Goal: Find specific page/section: Find specific page/section

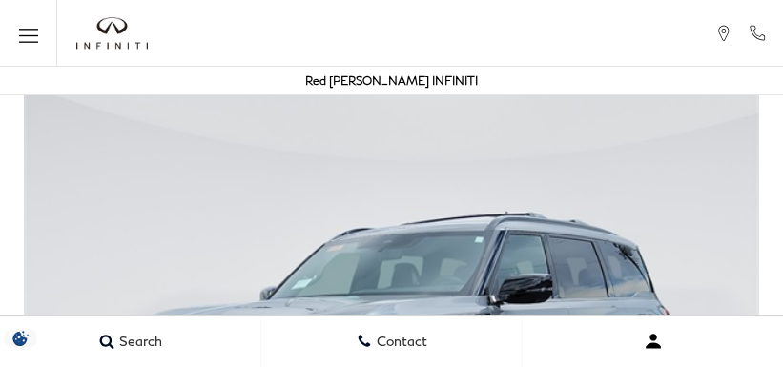
click at [763, 361] on button "Open user profile menu" at bounding box center [653, 342] width 260 height 48
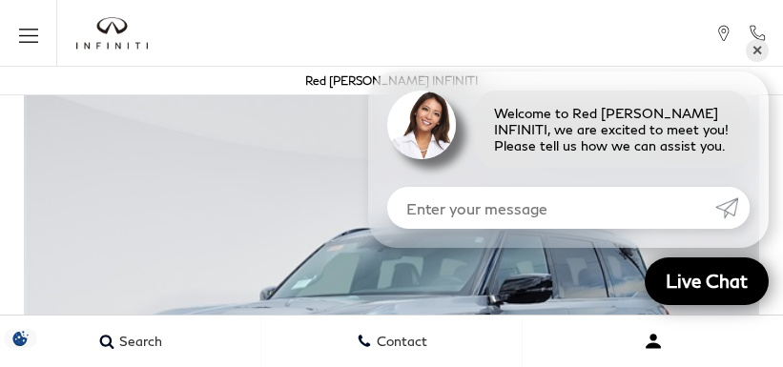
click at [620, 361] on button "Open user profile menu" at bounding box center [653, 342] width 260 height 48
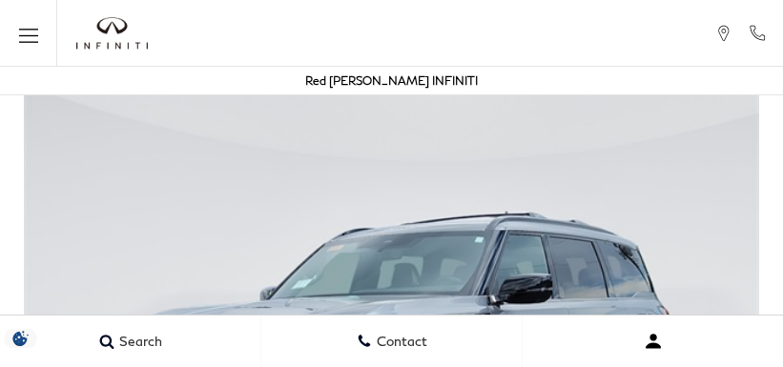
click at [716, 361] on button "Open user profile menu" at bounding box center [653, 342] width 260 height 48
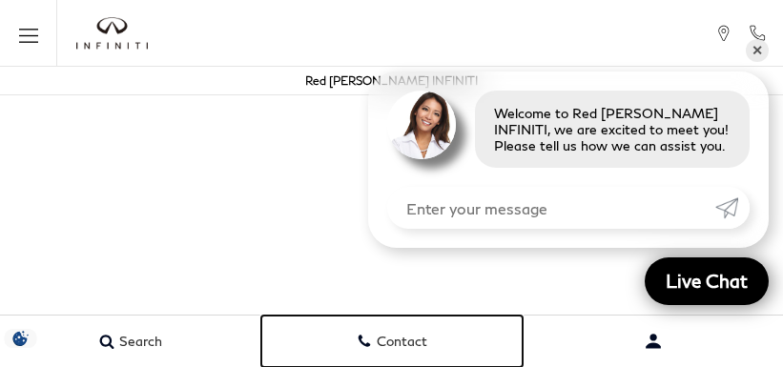
click at [429, 361] on link "Contact" at bounding box center [391, 342] width 261 height 52
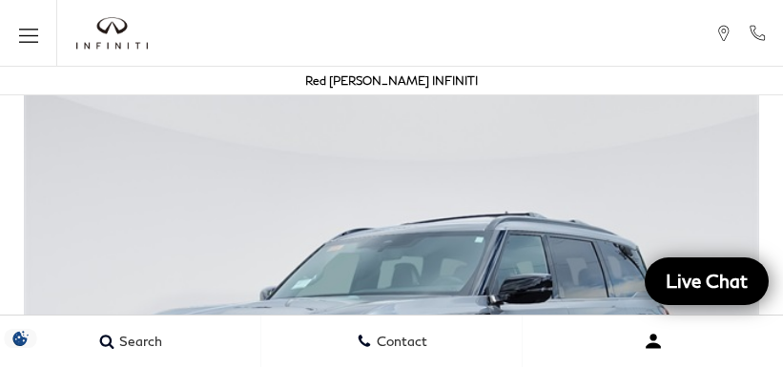
click at [620, 361] on button "Open user profile menu" at bounding box center [653, 342] width 260 height 48
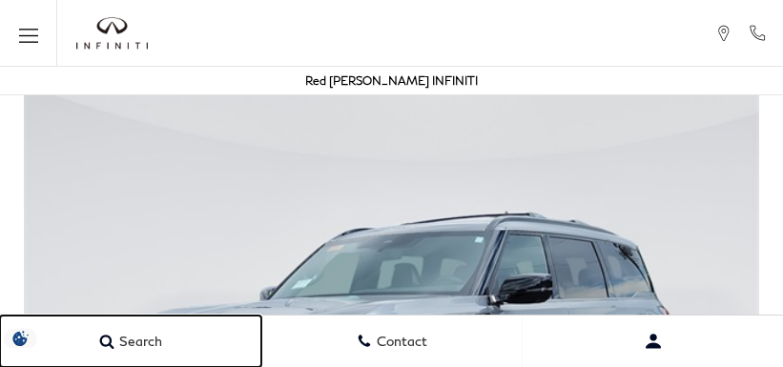
click at [95, 322] on link "Search" at bounding box center [130, 342] width 261 height 52
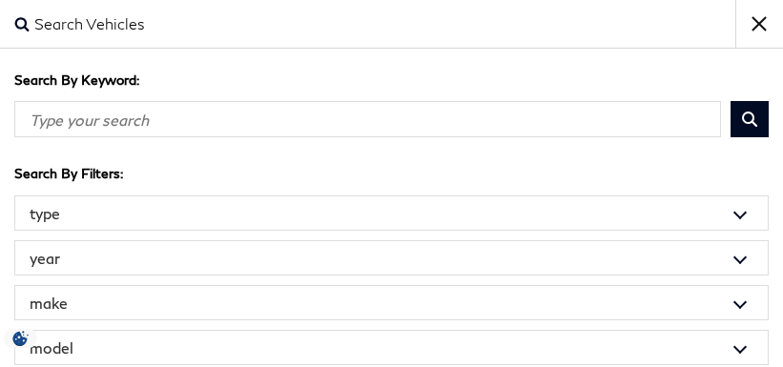
click at [324, 132] on input "Search By Keyword" at bounding box center [367, 119] width 707 height 36
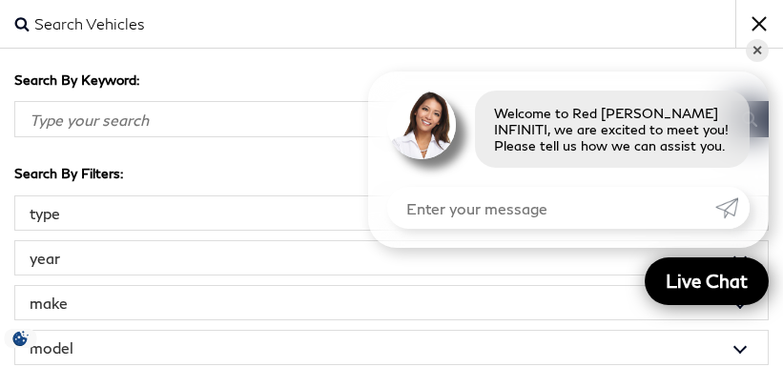
click at [525, 332] on select "model 2 Series 2500 Acadia Accord Atlas CT5 CX-5 Edge Explorer [PERSON_NAME] Co…" at bounding box center [391, 347] width 755 height 35
